Goal: Task Accomplishment & Management: Manage account settings

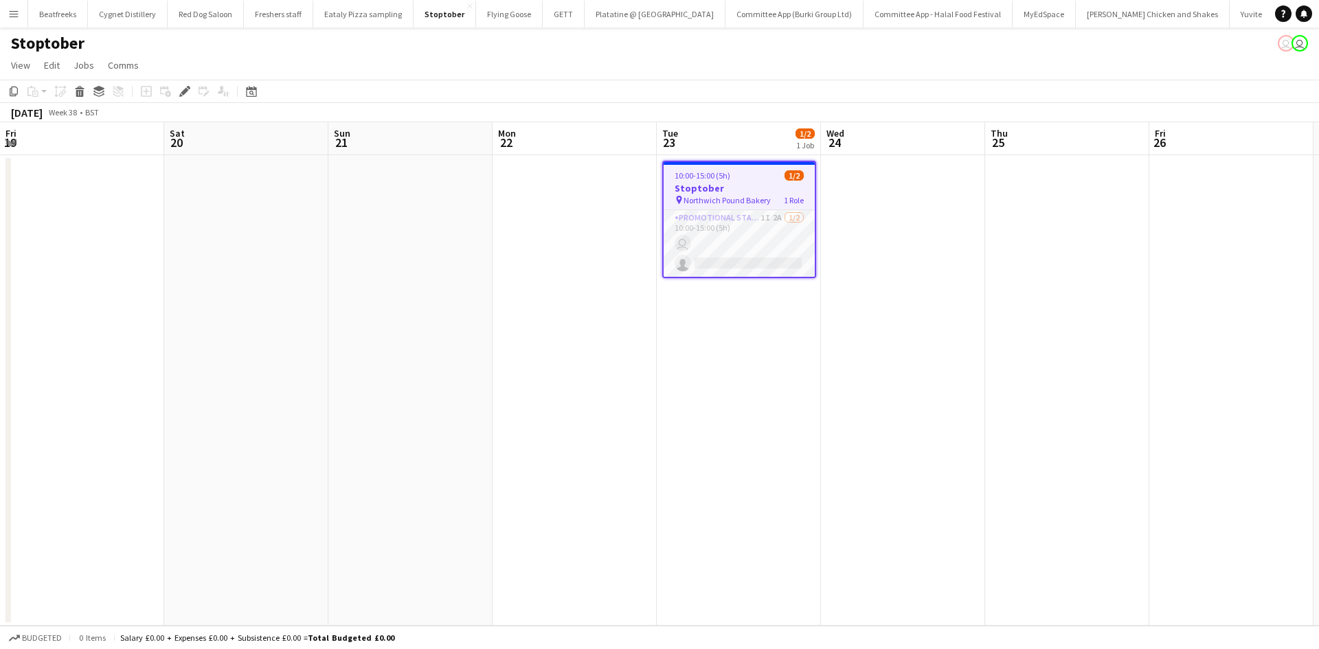
scroll to position [0, 473]
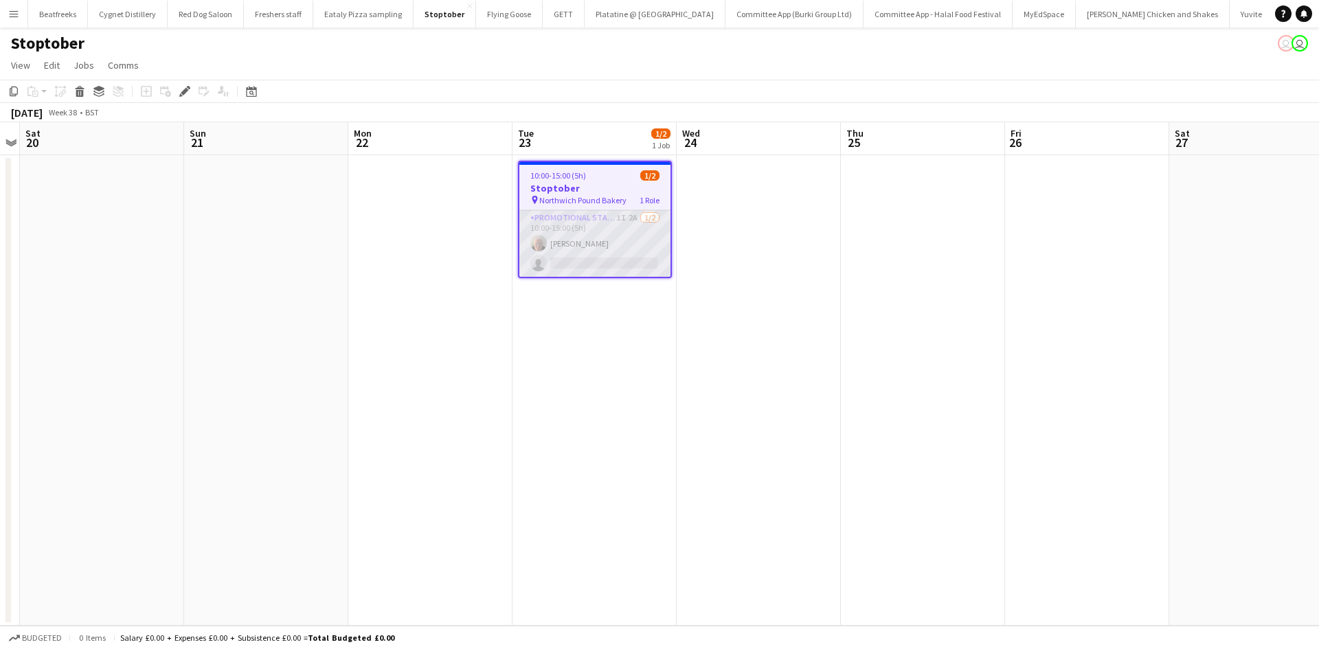
click at [580, 255] on app-card-role "Promotional Staffing (Brand Ambassadors) 1I 2A [DATE] 10:00-15:00 (5h) [PERSON_…" at bounding box center [594, 243] width 151 height 67
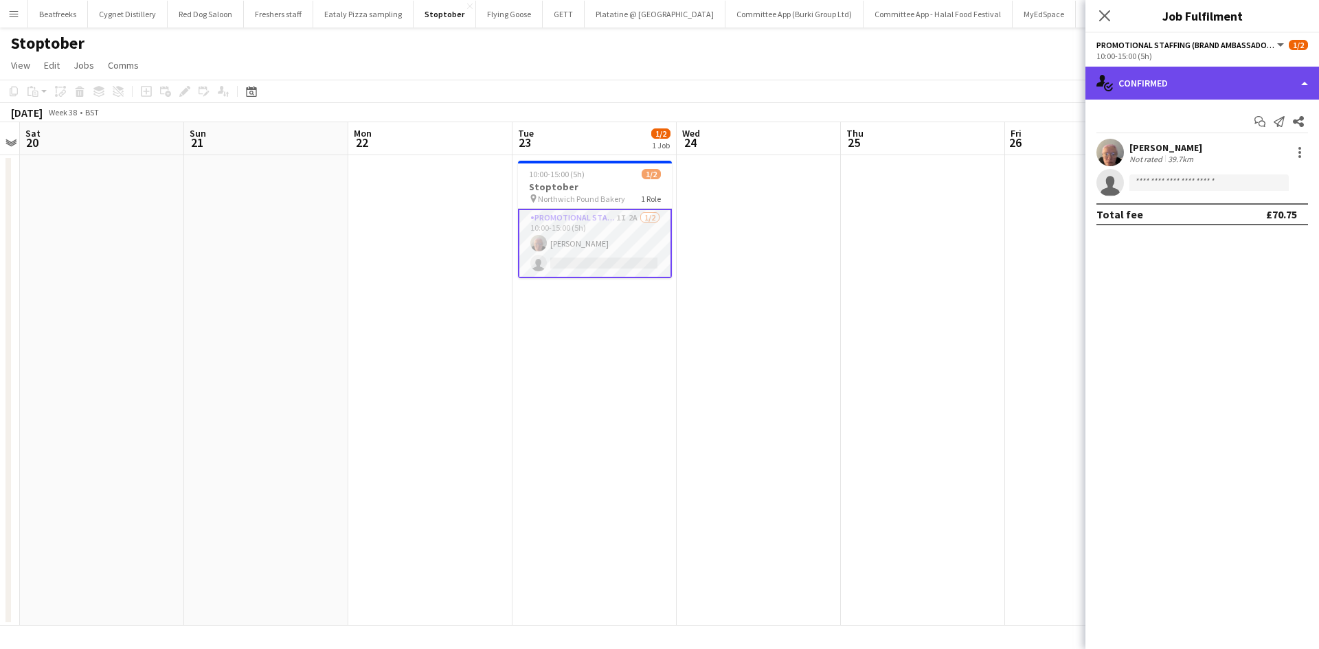
click at [1217, 92] on div "single-neutral-actions-check-2 Confirmed" at bounding box center [1202, 83] width 234 height 33
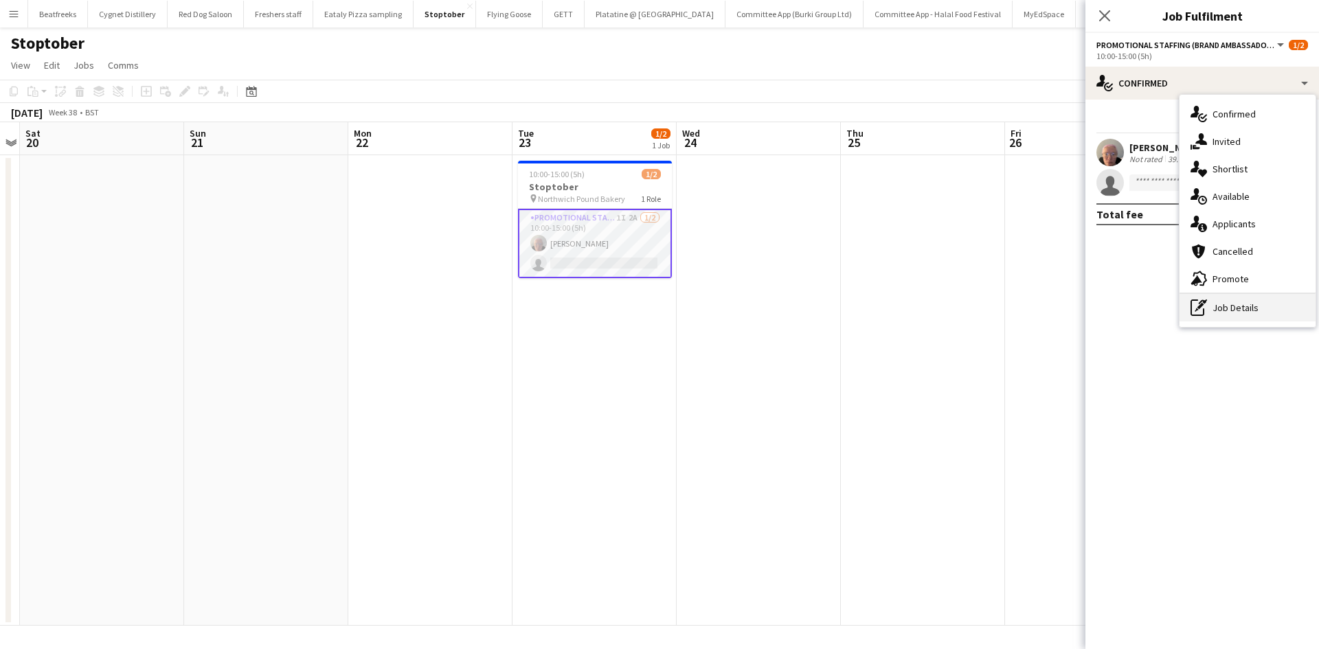
click at [1264, 313] on div "pen-write Job Details" at bounding box center [1248, 307] width 136 height 27
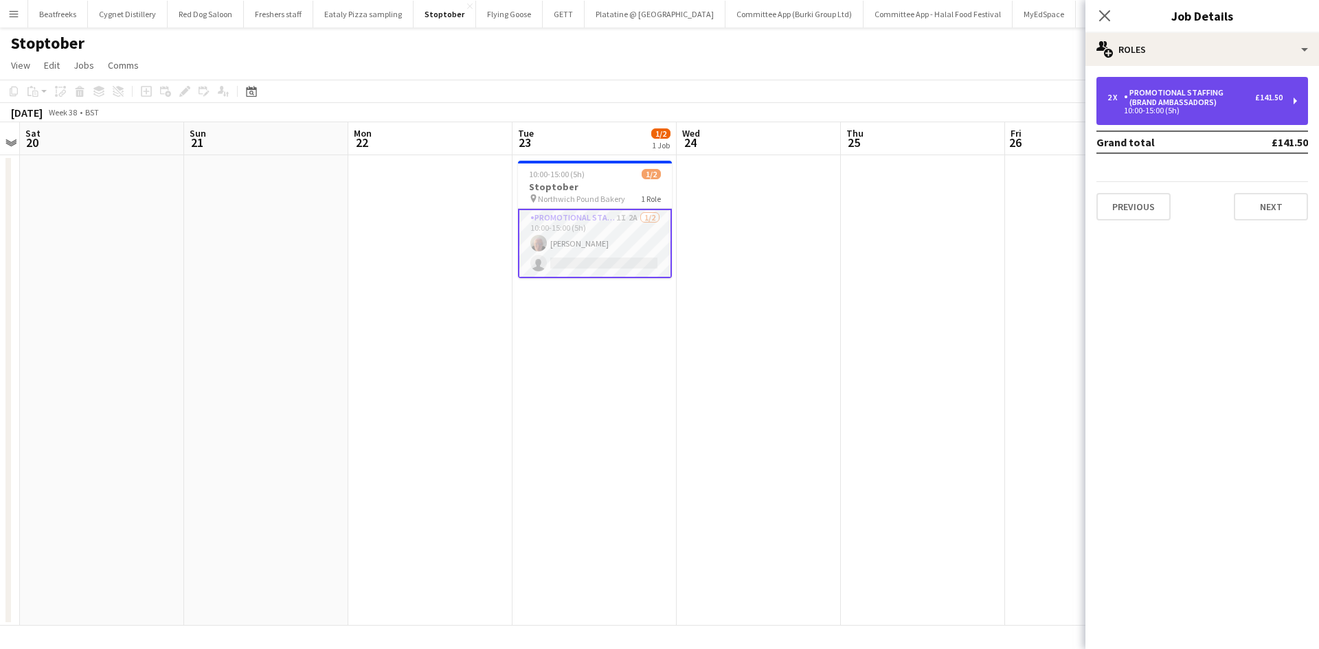
click at [1241, 82] on div "2 x Promotional Staffing (Brand Ambassadors) £141.50 10:00-15:00 (5h)" at bounding box center [1202, 101] width 212 height 48
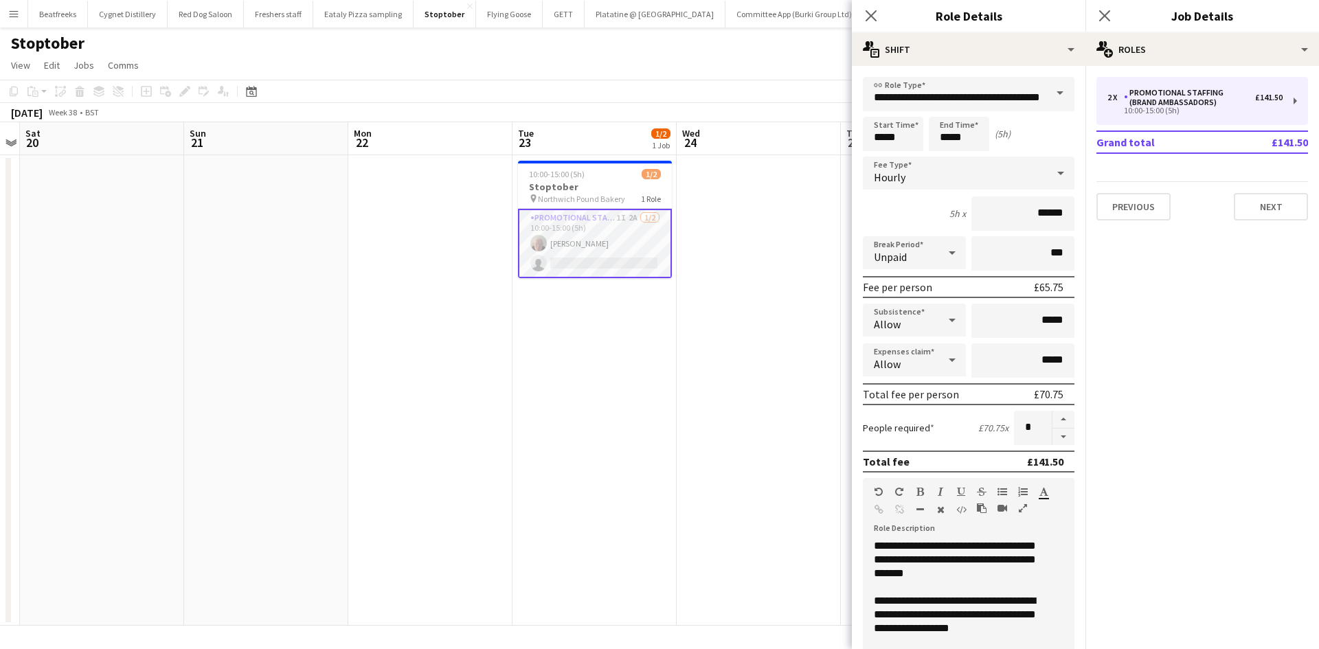
click at [549, 367] on app-date-cell "10:00-15:00 (5h) 1/2 Stoptober pin Northwich Pound Bakery 1 Role Promotional St…" at bounding box center [594, 390] width 164 height 471
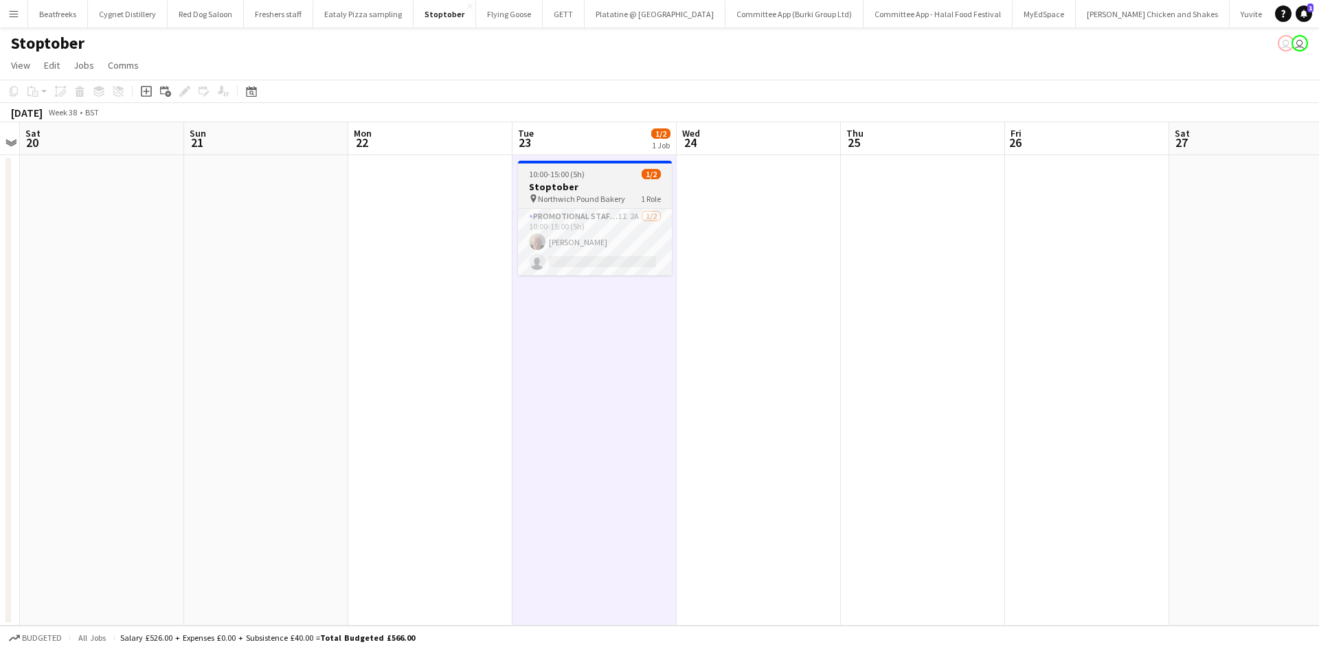
click at [571, 172] on span "10:00-15:00 (5h)" at bounding box center [557, 174] width 56 height 10
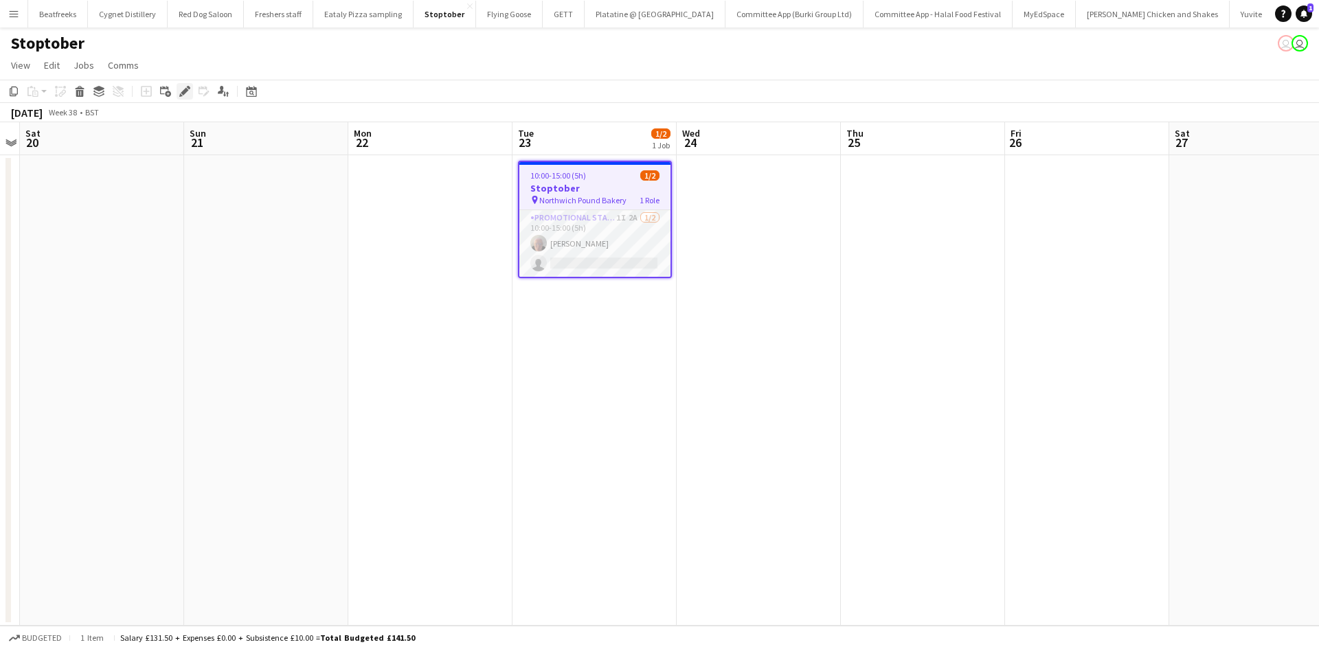
click at [181, 83] on div "Edit" at bounding box center [185, 91] width 16 height 16
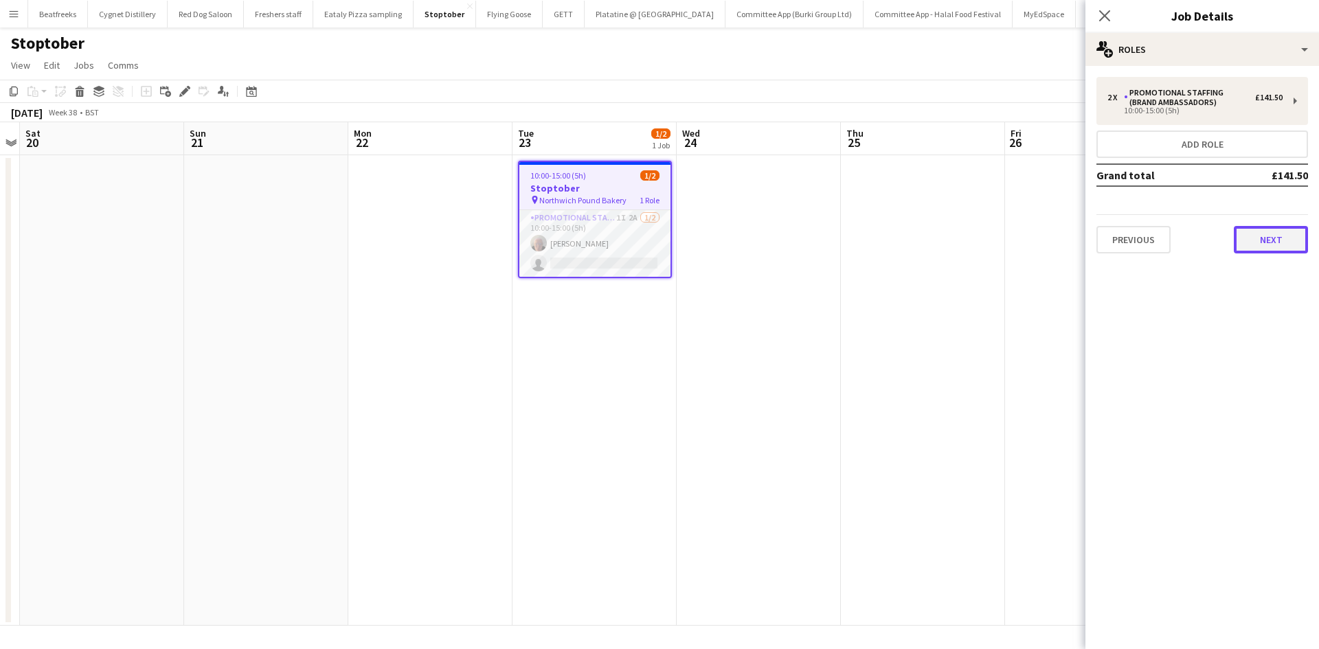
click at [1252, 244] on button "Next" at bounding box center [1271, 239] width 74 height 27
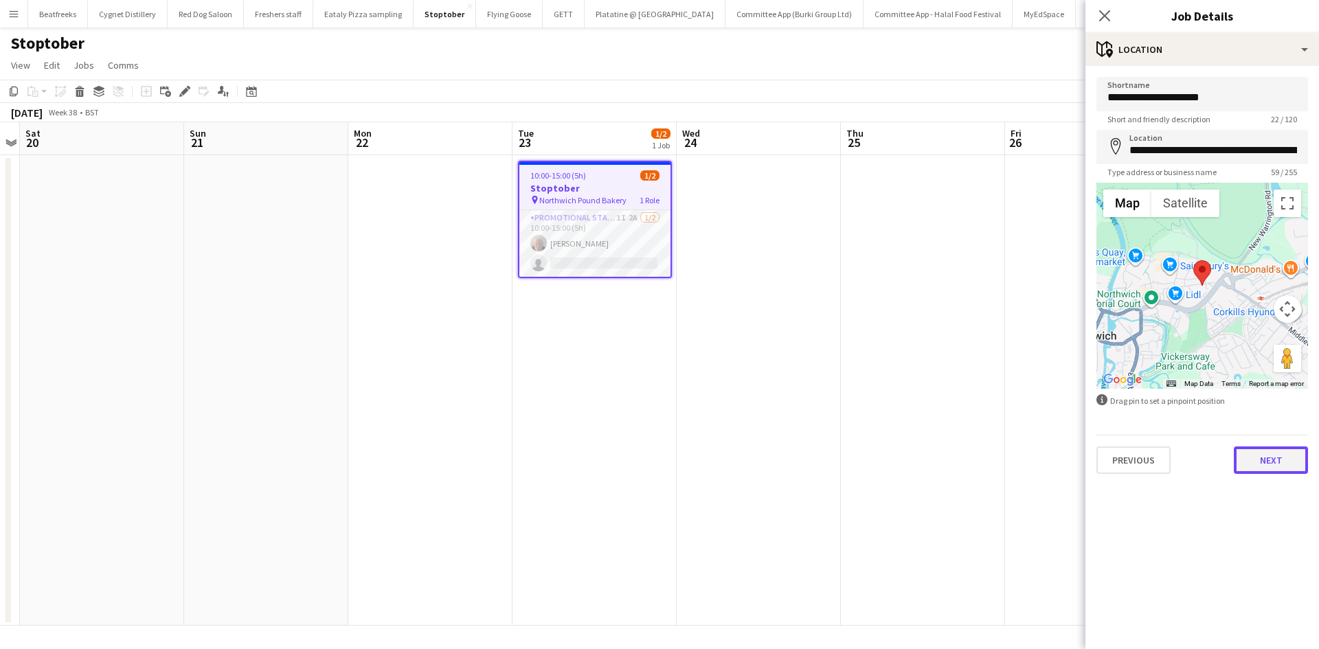
click at [1273, 453] on button "Next" at bounding box center [1271, 460] width 74 height 27
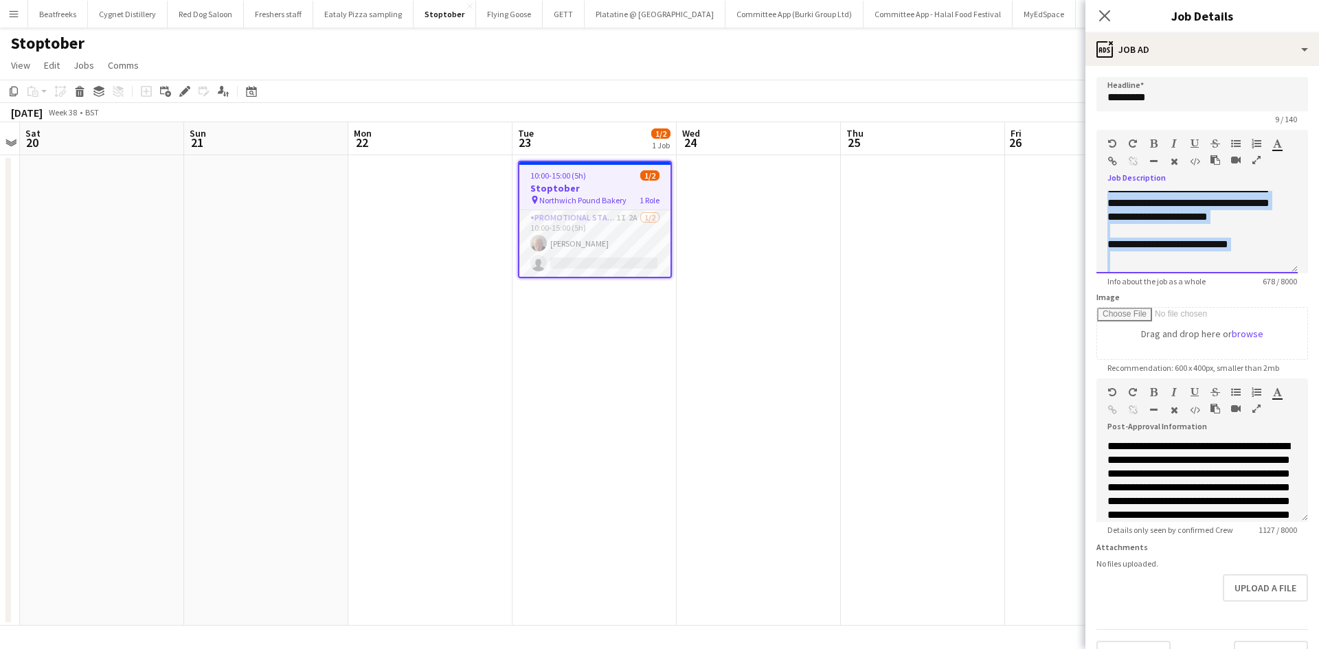
scroll to position [286, 0]
drag, startPoint x: 1103, startPoint y: 195, endPoint x: 1244, endPoint y: 229, distance: 144.8
click at [1244, 229] on div "**********" at bounding box center [1196, 232] width 201 height 82
copy div "**********"
click at [1098, 20] on icon "Close pop-in" at bounding box center [1104, 15] width 13 height 13
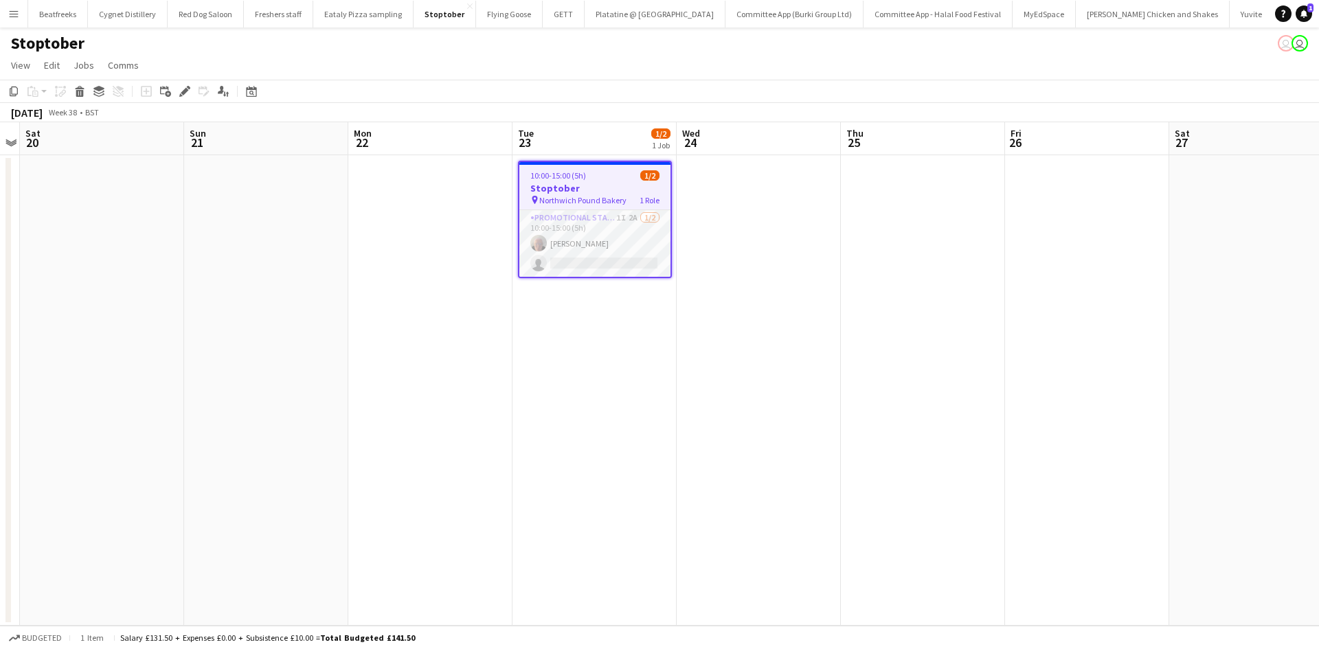
click at [5, 17] on button "Menu" at bounding box center [13, 13] width 27 height 27
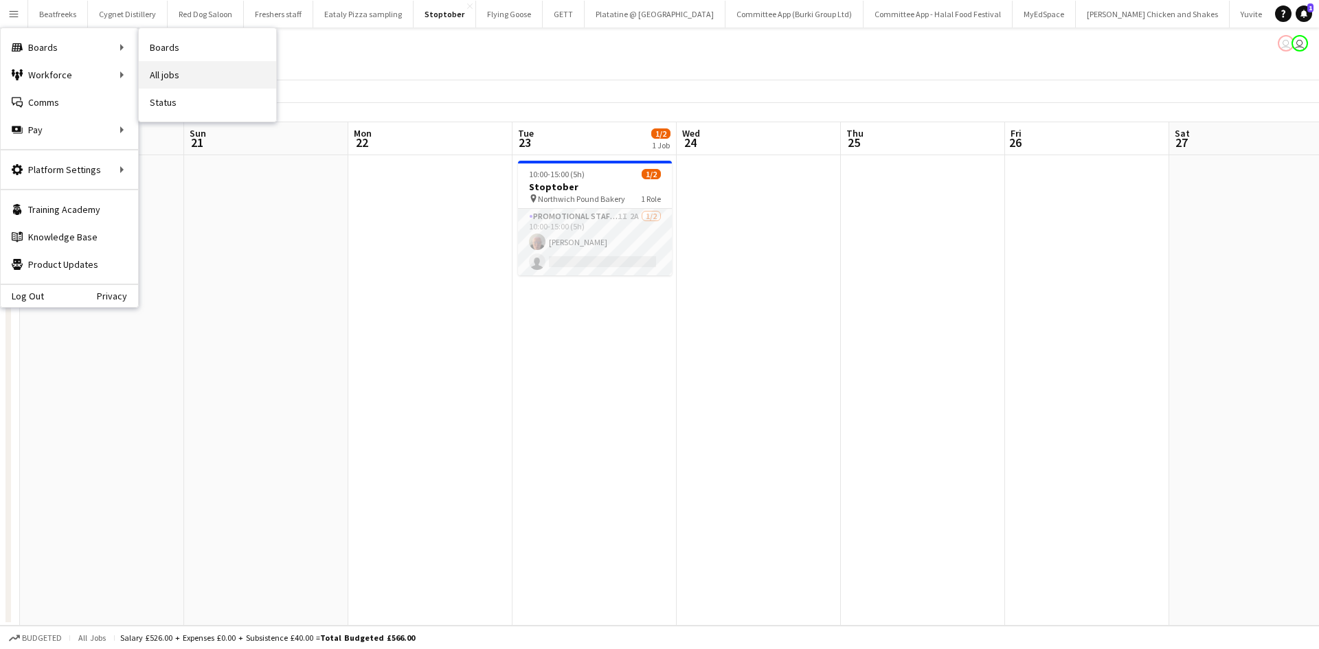
click at [174, 84] on link "All jobs" at bounding box center [207, 74] width 137 height 27
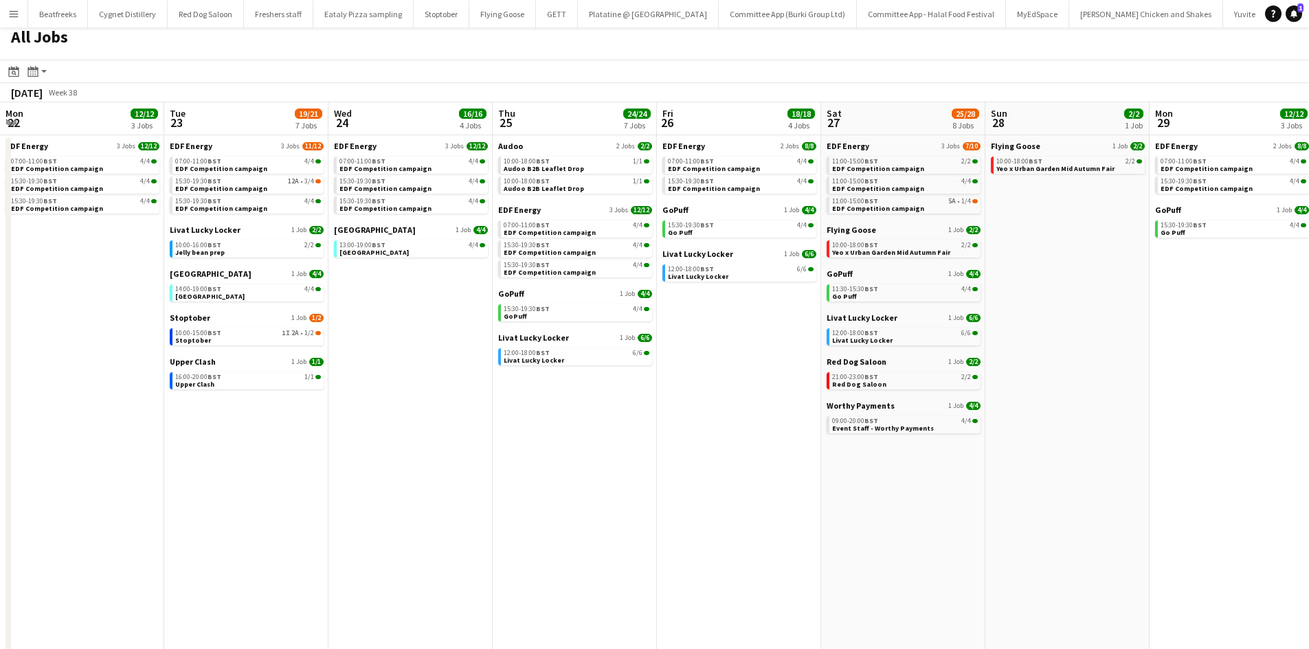
scroll to position [0, 492]
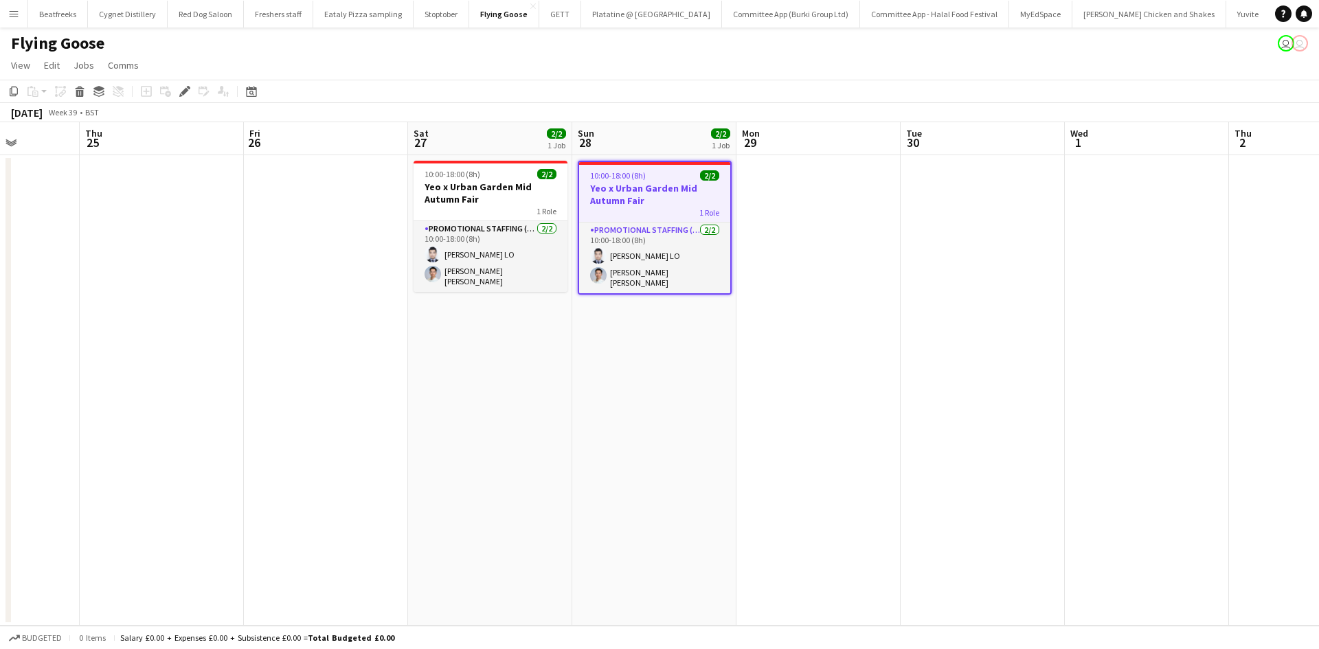
scroll to position [0, 405]
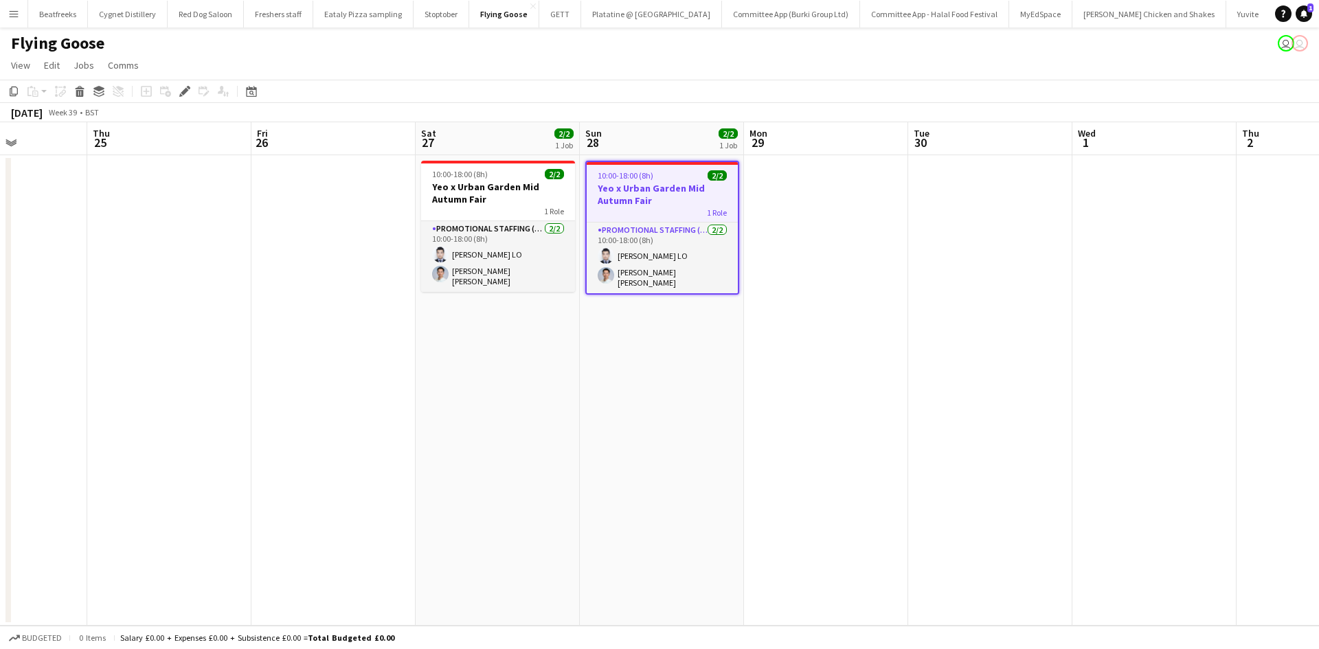
click at [18, 14] on app-icon "Menu" at bounding box center [13, 13] width 11 height 11
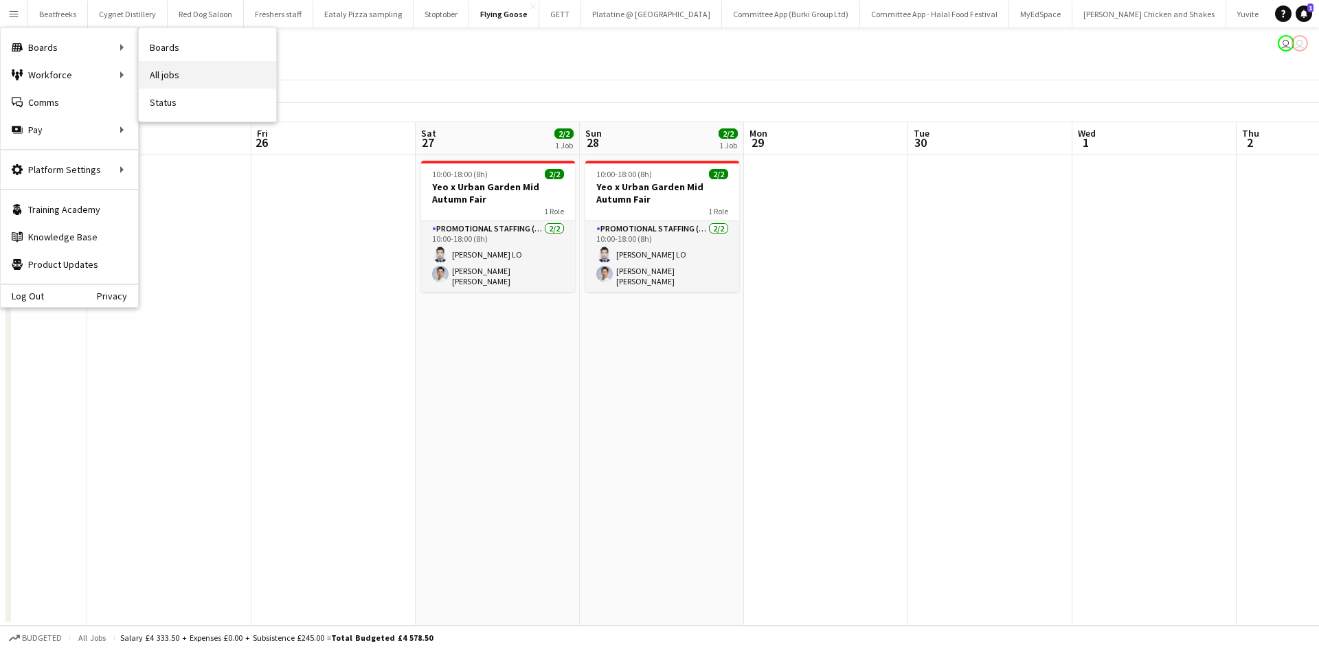
click at [179, 69] on link "All jobs" at bounding box center [207, 74] width 137 height 27
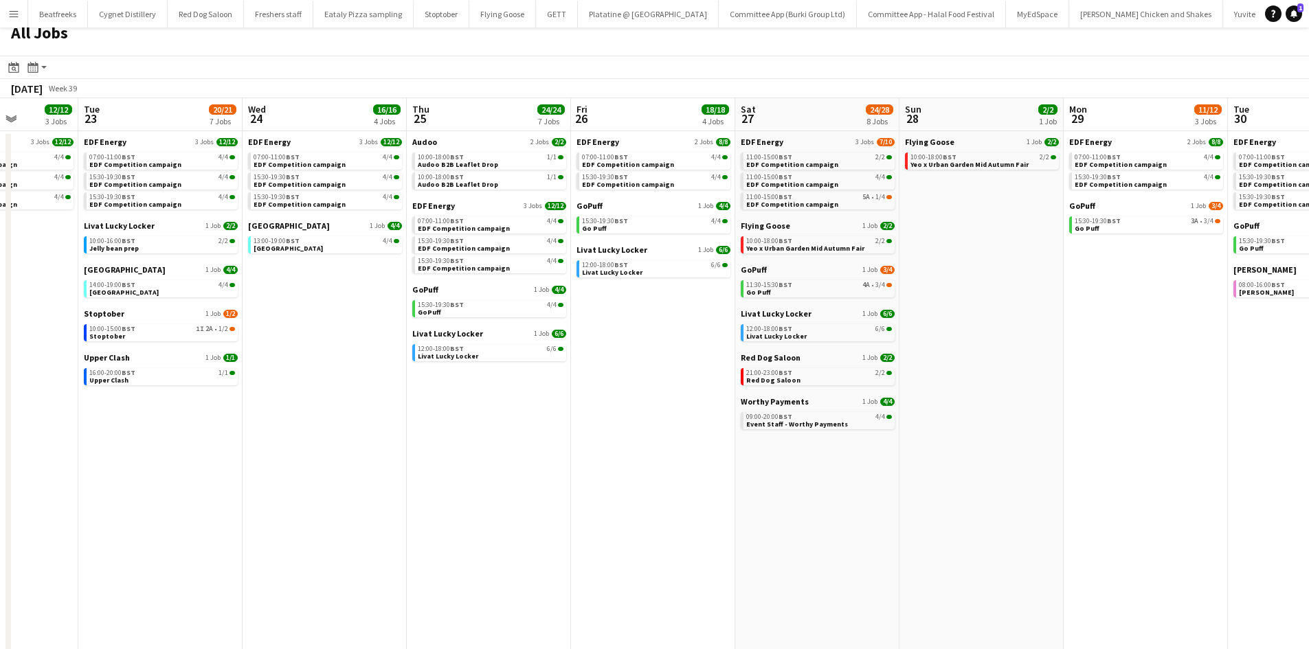
scroll to position [0, 579]
